Goal: Check status: Check status

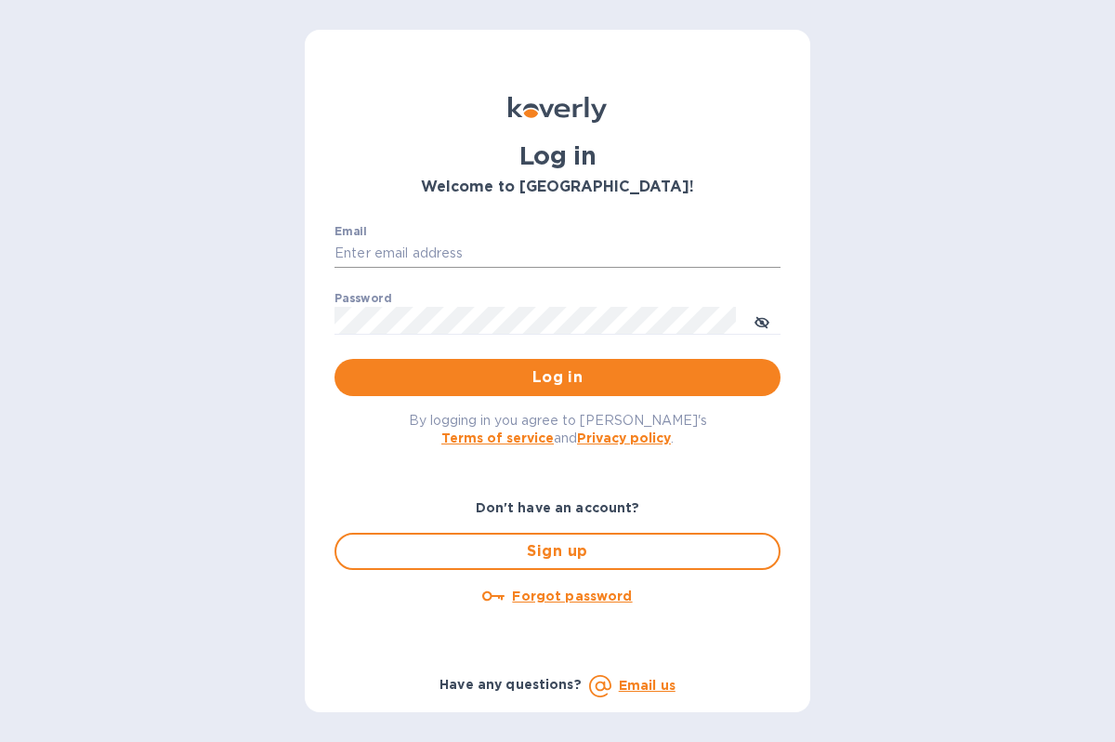
click at [581, 247] on input "Email" at bounding box center [558, 254] width 446 height 28
type input "[EMAIL_ADDRESS][DOMAIN_NAME]"
click at [602, 367] on button "Log in" at bounding box center [558, 377] width 446 height 37
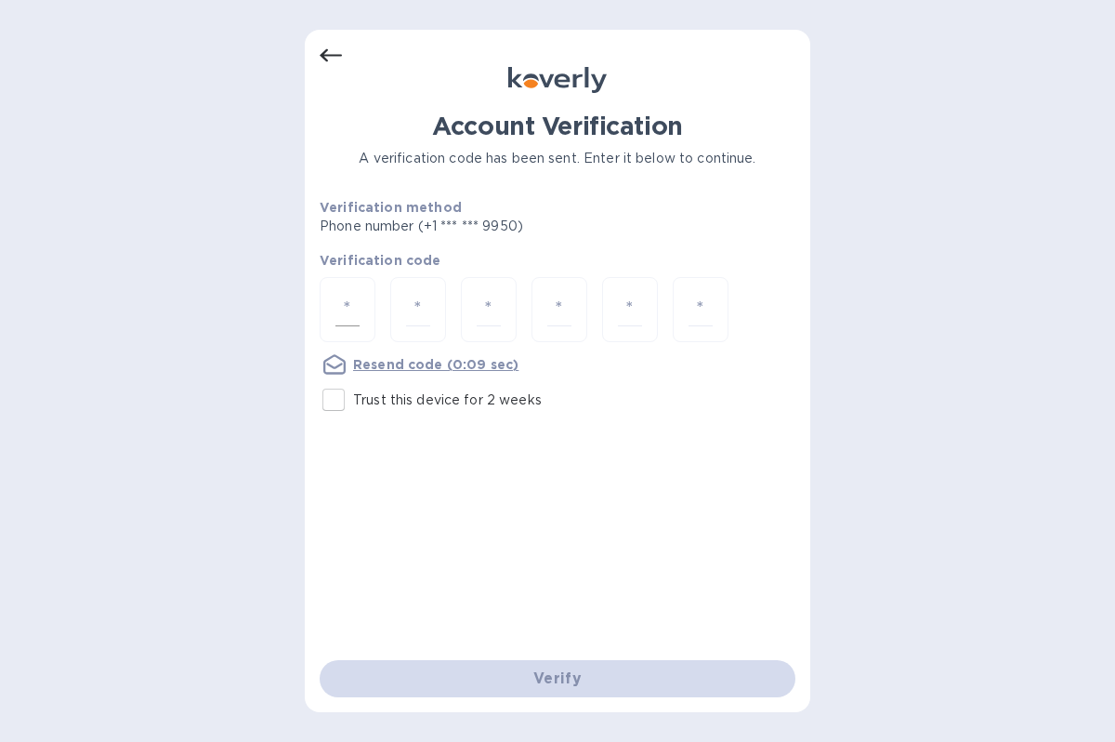
click at [360, 300] on div at bounding box center [348, 310] width 56 height 66
type input "2"
type input "5"
type input "2"
type input "9"
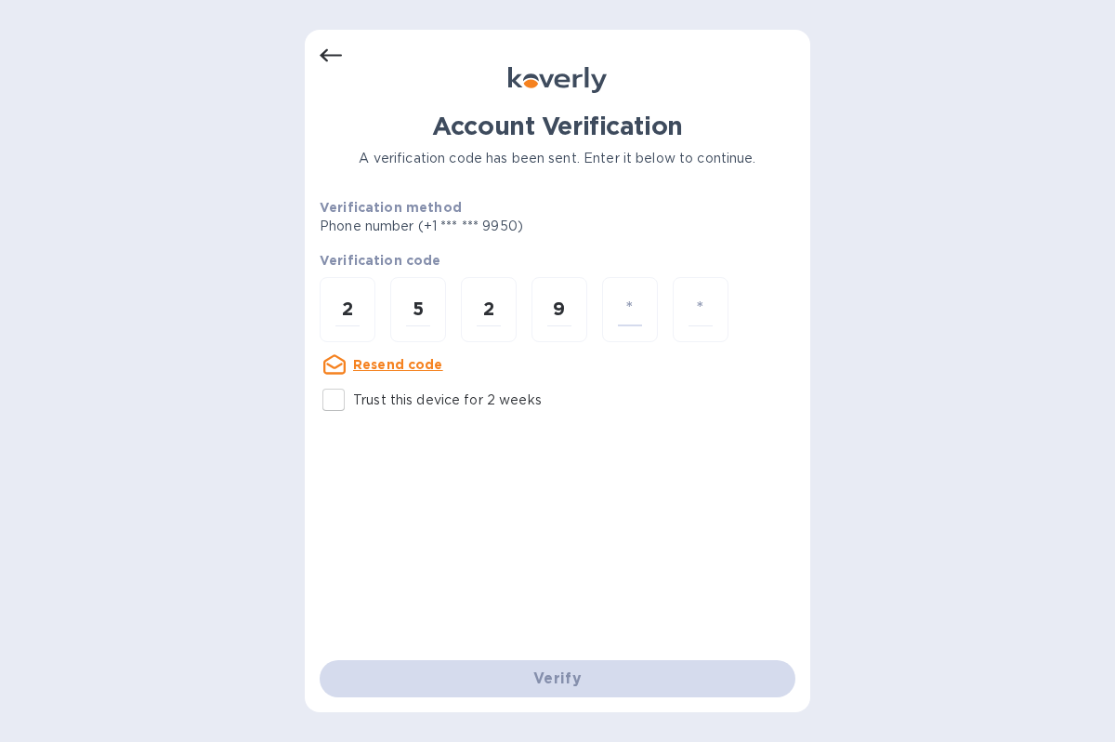
type input "7"
type input "3"
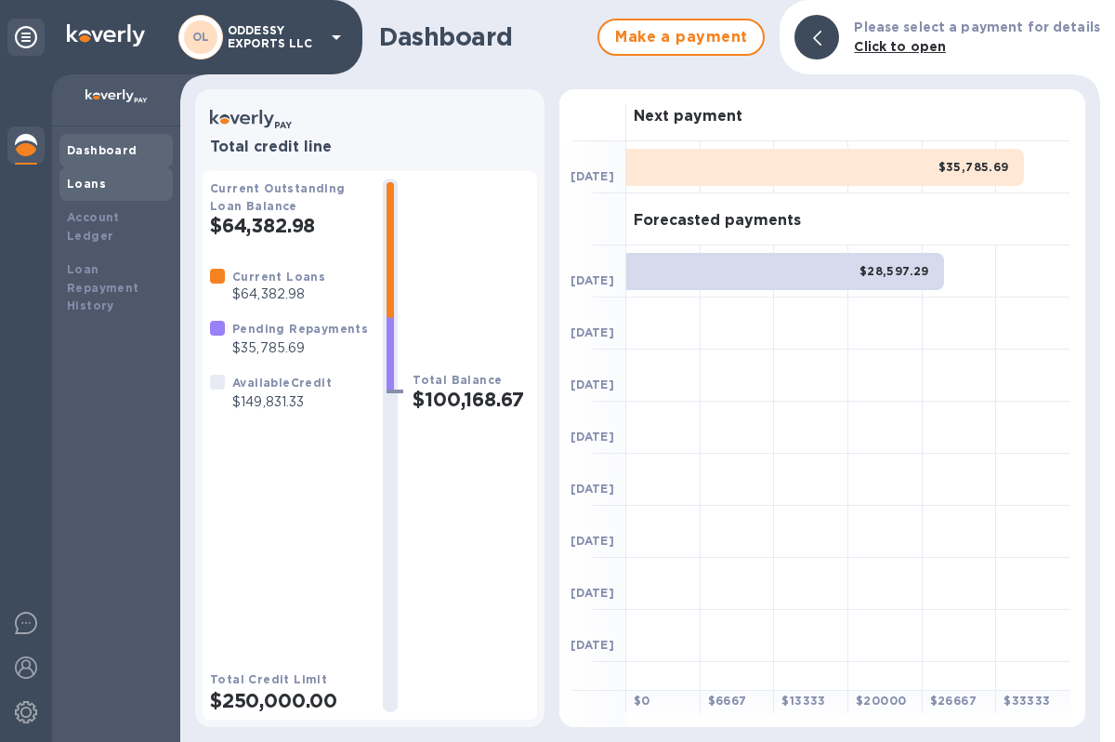
click at [143, 174] on div "Loans" at bounding box center [115, 183] width 113 height 33
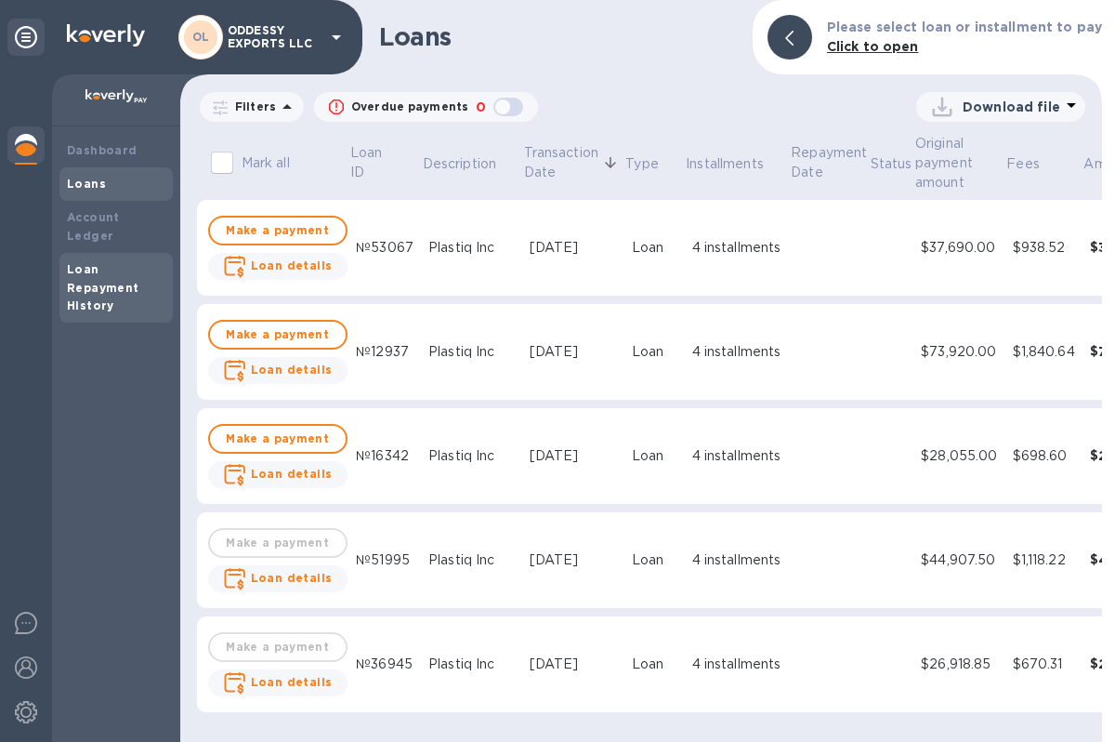
click at [138, 275] on div "Loan Repayment History" at bounding box center [116, 288] width 99 height 56
